Goal: Complete application form

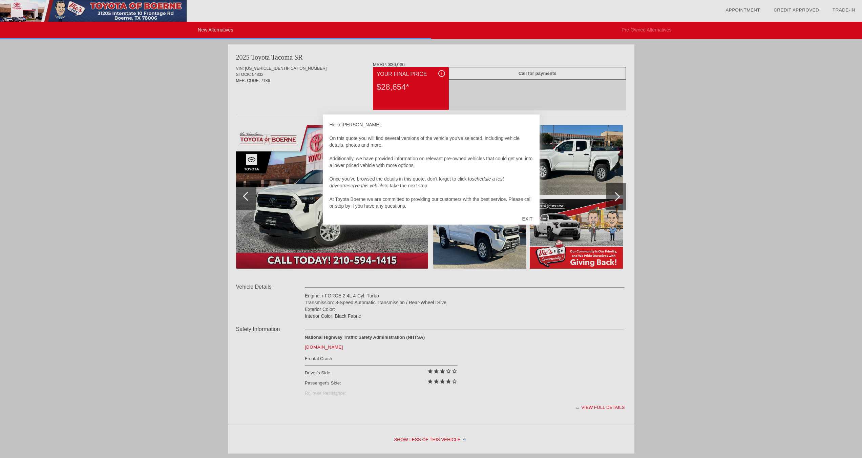
scroll to position [7, 0]
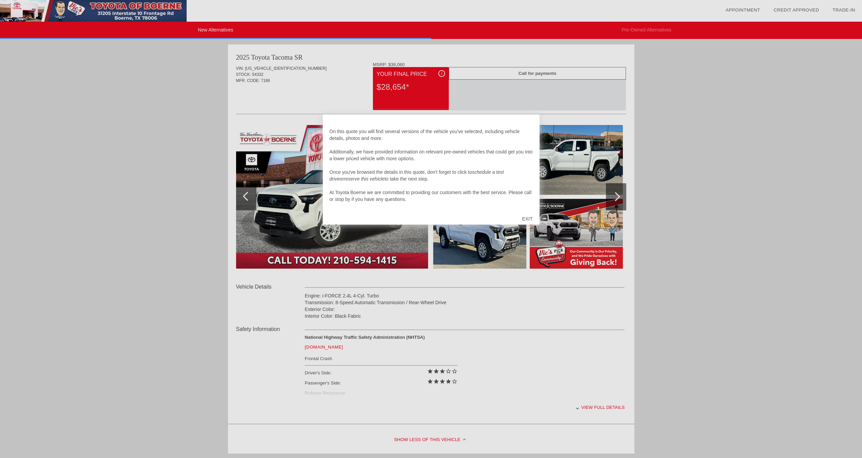
click at [482, 291] on div at bounding box center [431, 229] width 862 height 458
click at [524, 107] on div at bounding box center [431, 229] width 862 height 458
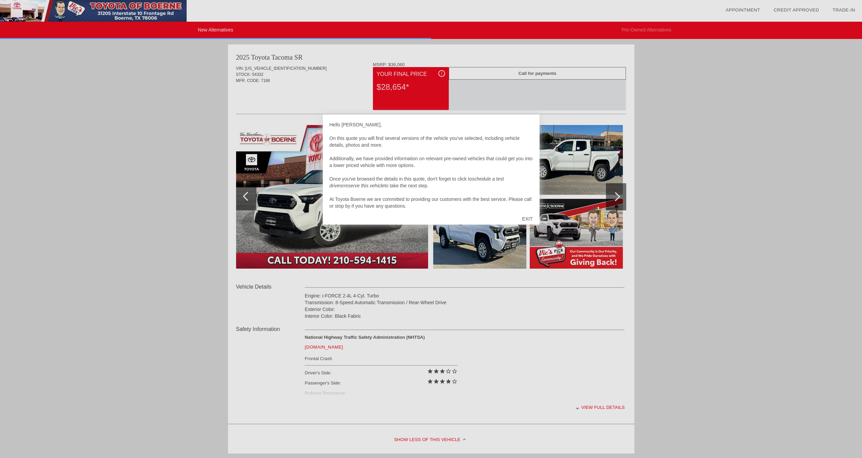
click at [509, 96] on div at bounding box center [431, 229] width 862 height 458
click at [287, 118] on div at bounding box center [431, 229] width 862 height 458
click at [484, 308] on div at bounding box center [431, 229] width 862 height 458
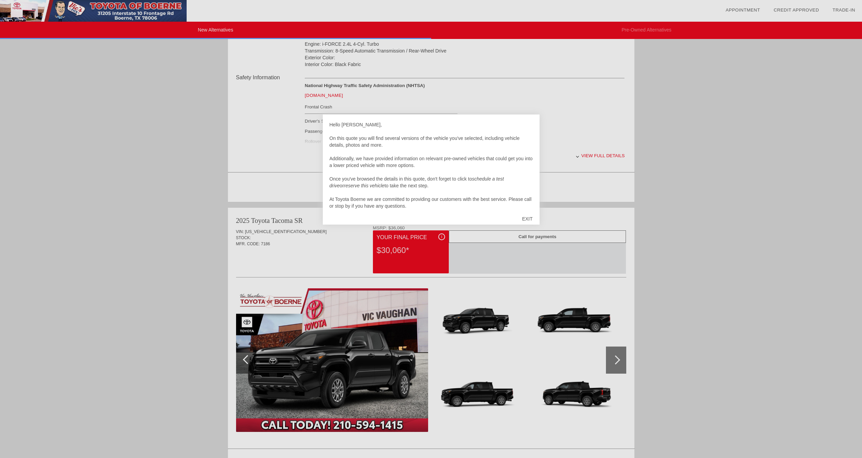
scroll to position [225, 0]
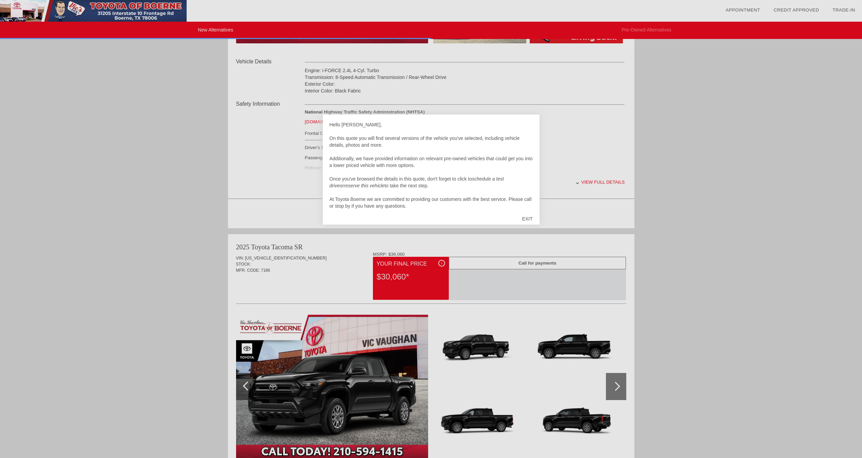
click at [598, 183] on div at bounding box center [431, 229] width 862 height 458
click at [526, 218] on div "EXIT" at bounding box center [527, 219] width 24 height 20
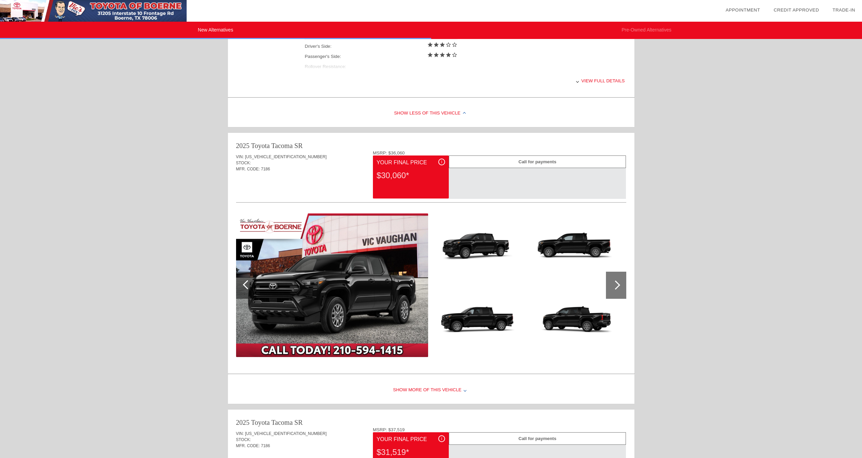
scroll to position [0, 0]
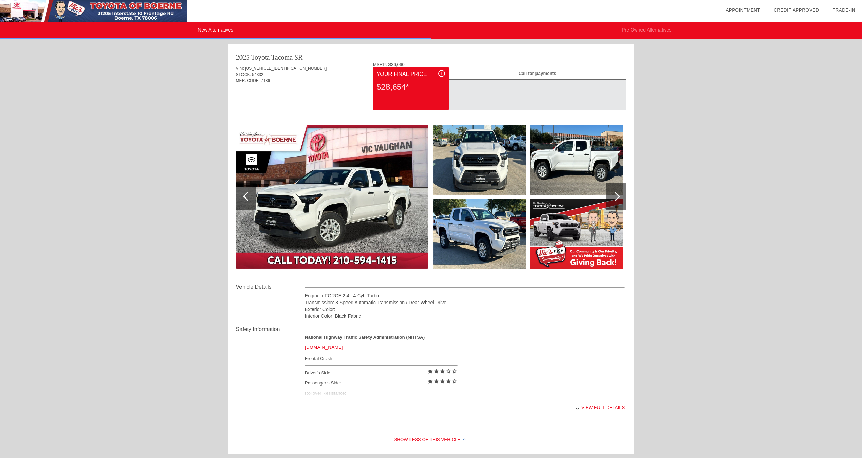
click at [619, 194] on div at bounding box center [616, 196] width 20 height 27
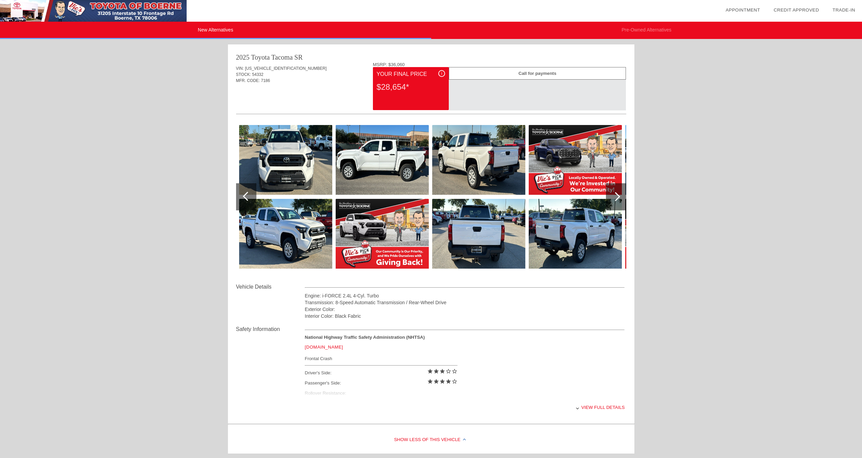
click at [400, 146] on img at bounding box center [382, 160] width 93 height 70
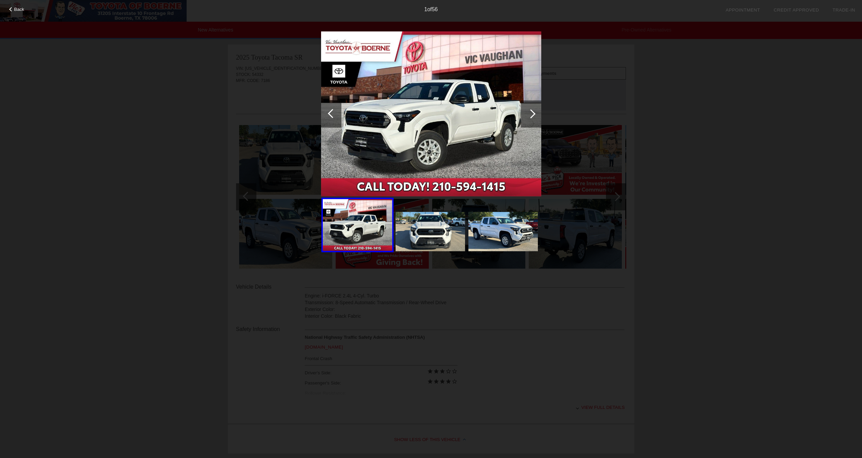
click at [528, 117] on div at bounding box center [531, 113] width 20 height 27
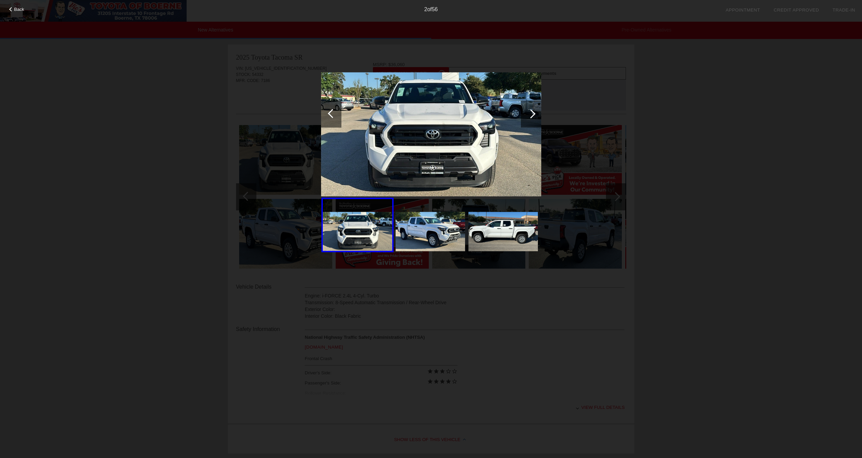
click at [528, 117] on div at bounding box center [531, 113] width 20 height 27
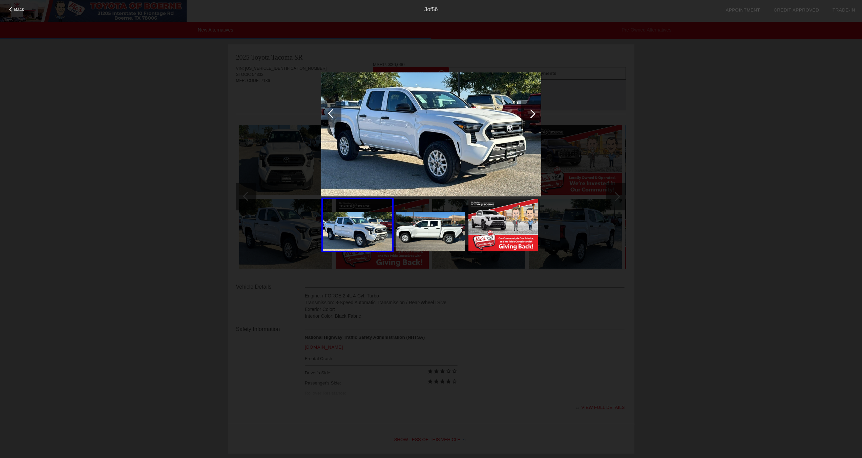
click at [528, 117] on div at bounding box center [531, 113] width 20 height 27
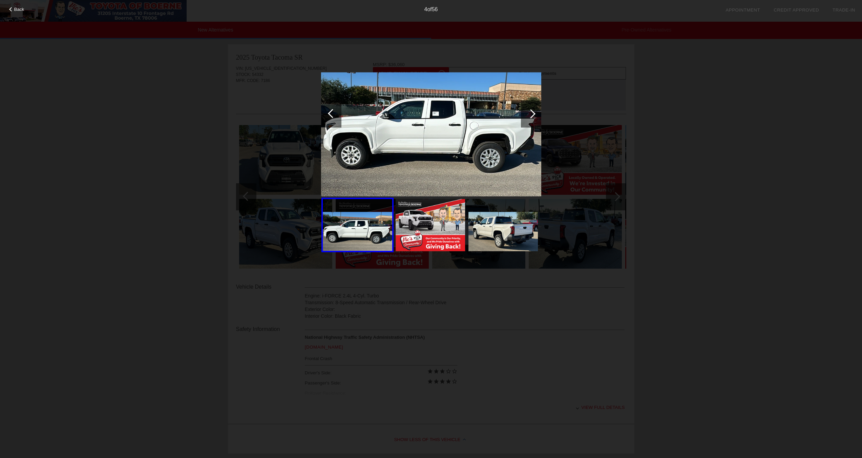
click at [528, 117] on div at bounding box center [531, 113] width 20 height 27
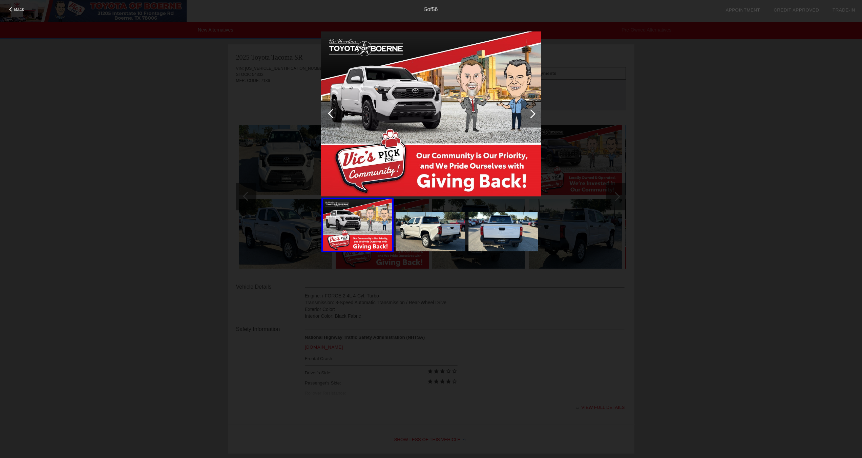
click at [528, 117] on div at bounding box center [531, 113] width 20 height 27
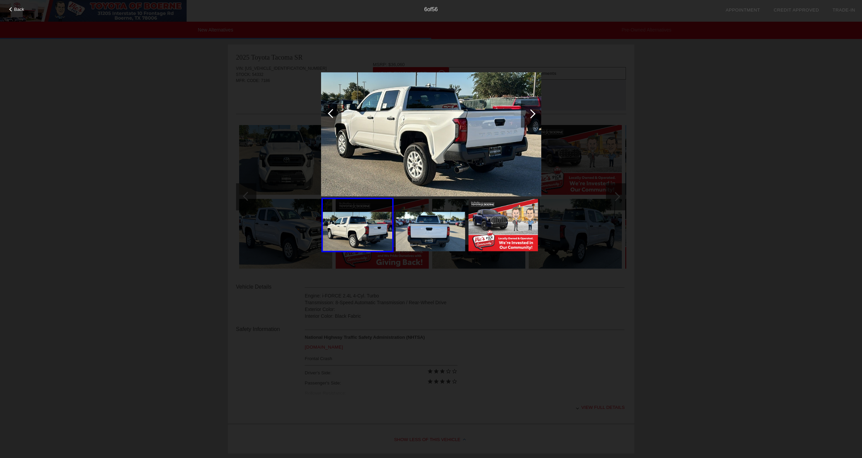
click at [528, 117] on div at bounding box center [531, 113] width 20 height 27
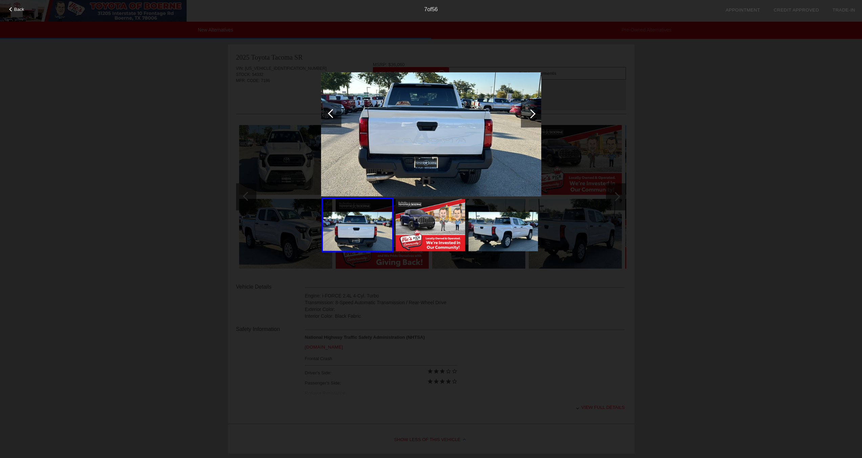
click at [528, 117] on div at bounding box center [531, 113] width 20 height 27
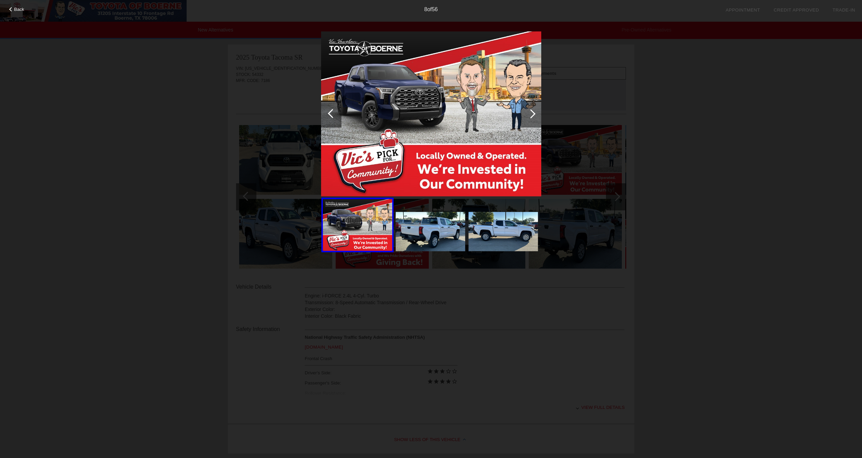
click at [528, 117] on div at bounding box center [531, 113] width 20 height 27
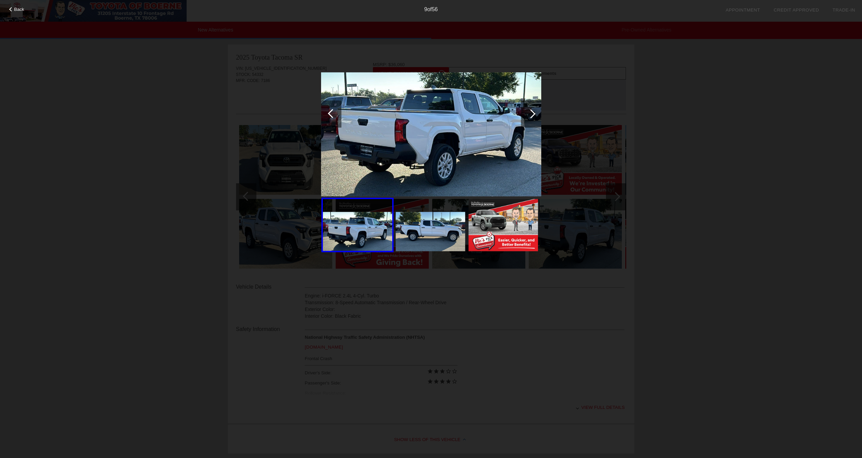
click at [528, 117] on div at bounding box center [531, 113] width 20 height 27
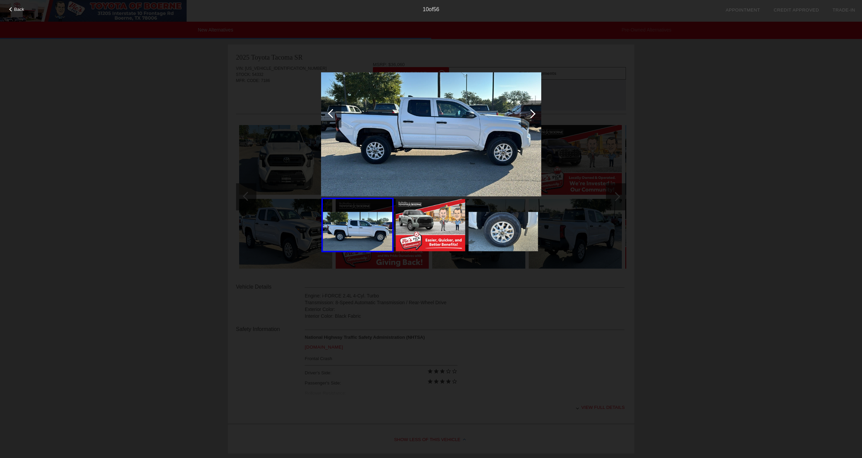
click at [528, 117] on div at bounding box center [531, 113] width 20 height 27
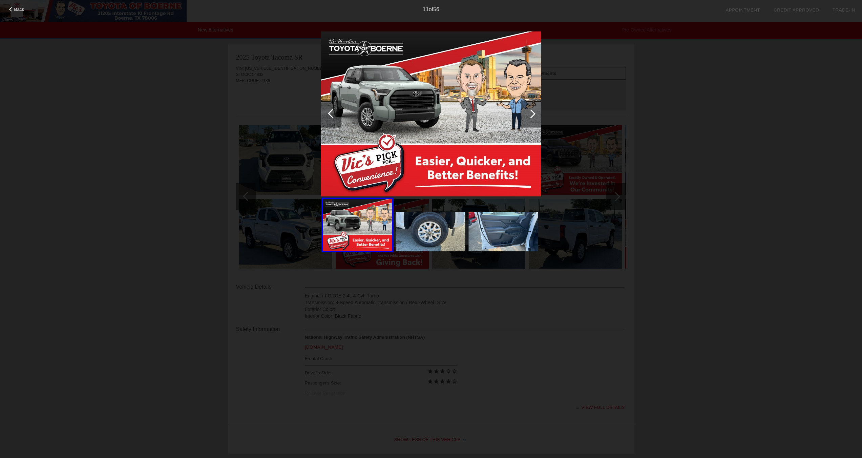
click at [528, 117] on div at bounding box center [531, 113] width 20 height 27
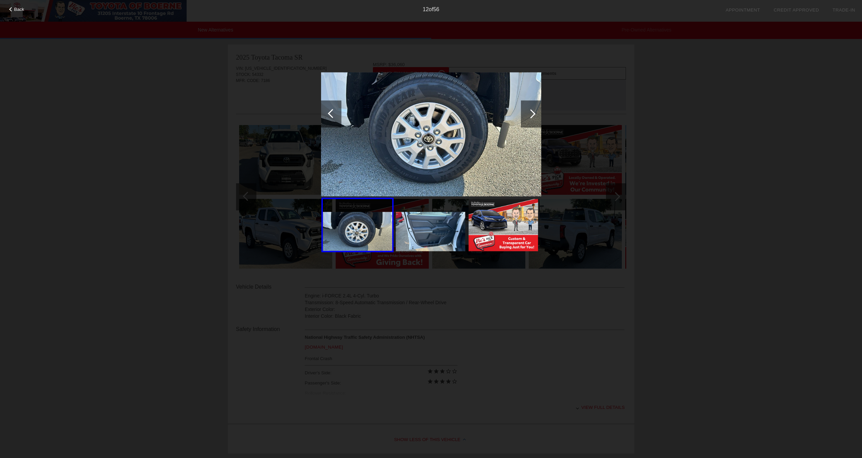
click at [640, 80] on div "Back 12 of 56" at bounding box center [431, 229] width 862 height 458
click at [604, 83] on div "Back 12 of 56" at bounding box center [431, 229] width 862 height 458
click at [550, 307] on div "Back 12 of 56" at bounding box center [431, 229] width 862 height 458
drag, startPoint x: 527, startPoint y: 113, endPoint x: 520, endPoint y: 110, distance: 8.3
click at [527, 113] on div at bounding box center [530, 113] width 9 height 9
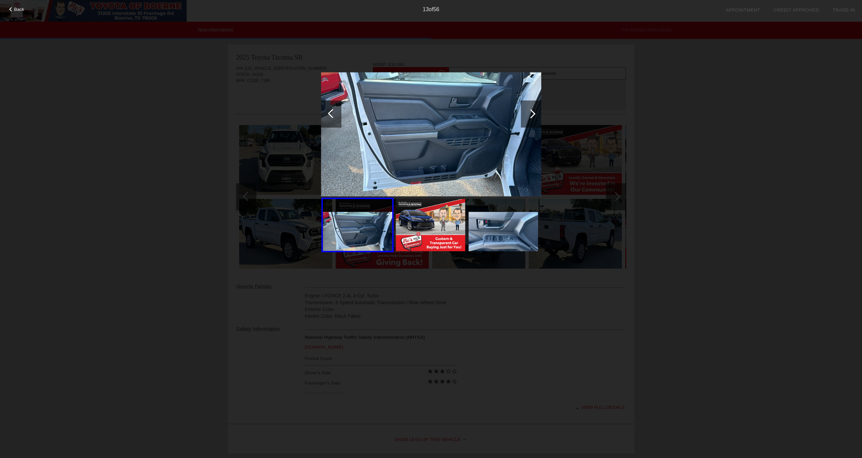
click at [14, 10] on span "Back" at bounding box center [19, 9] width 10 height 5
